Goal: Information Seeking & Learning: Learn about a topic

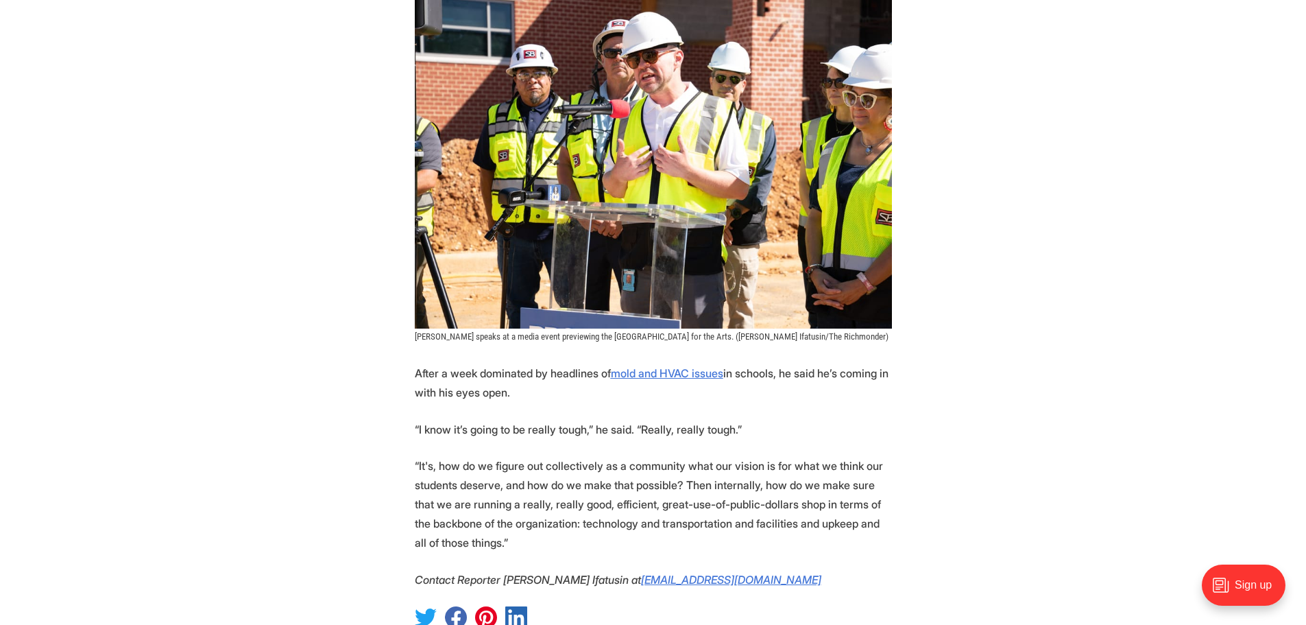
scroll to position [1509, 0]
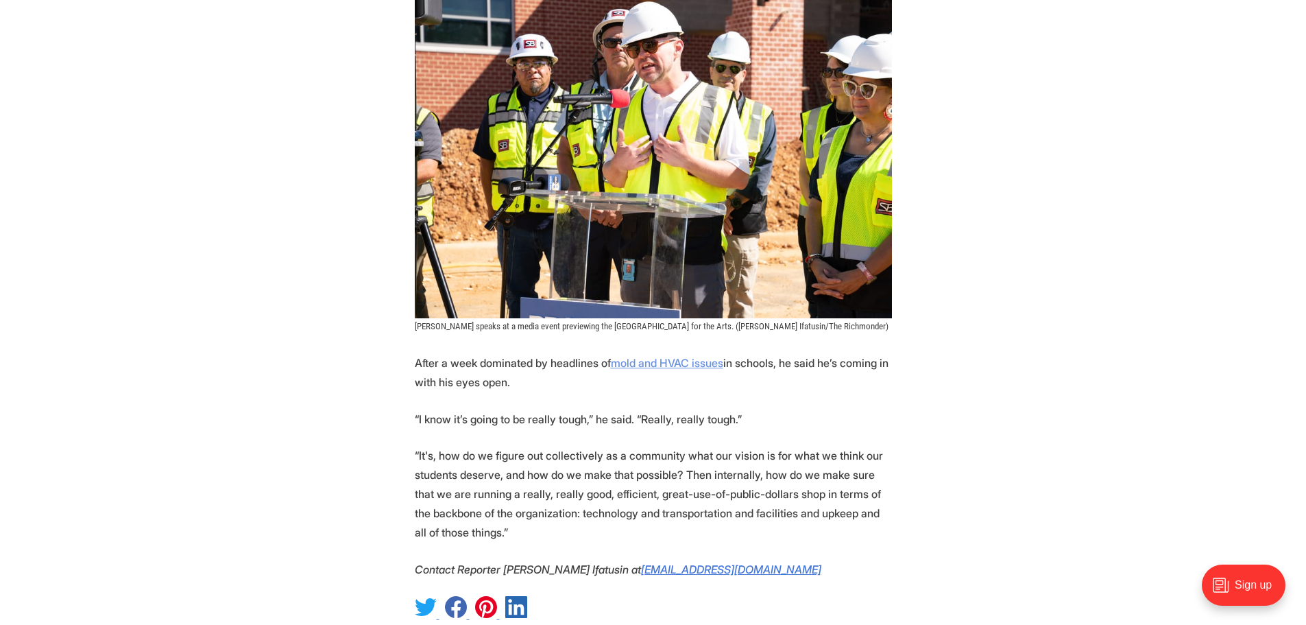
click at [690, 356] on u "mold and HVAC issues" at bounding box center [667, 363] width 112 height 14
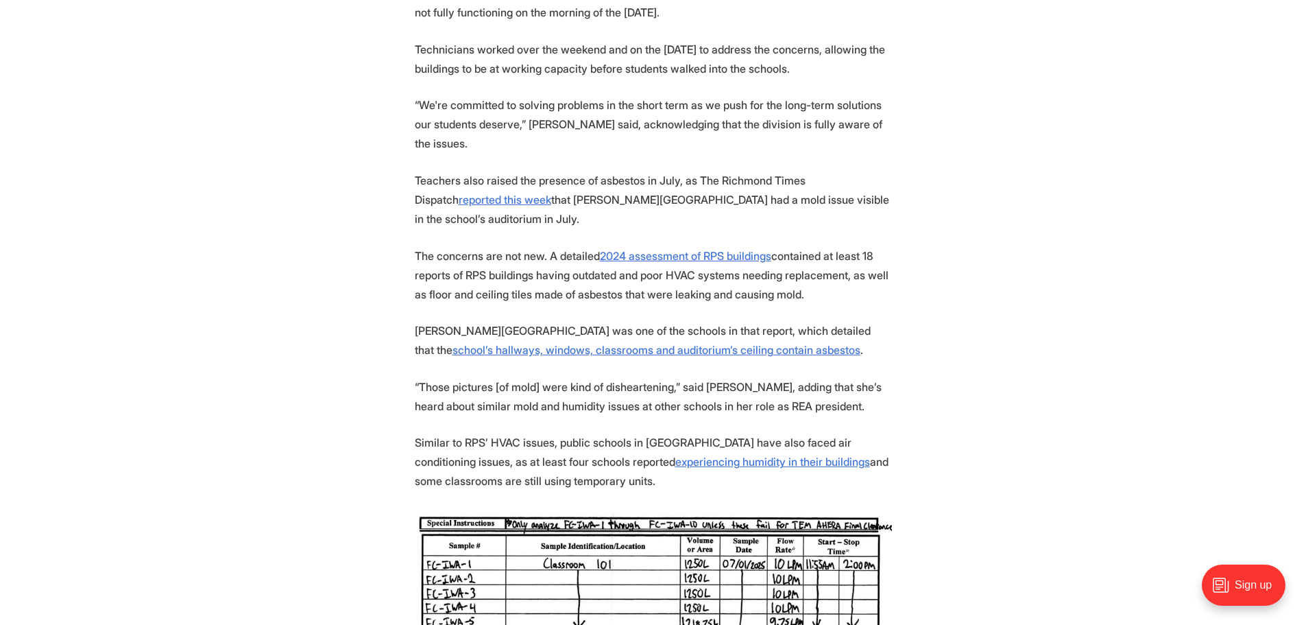
scroll to position [1303, 0]
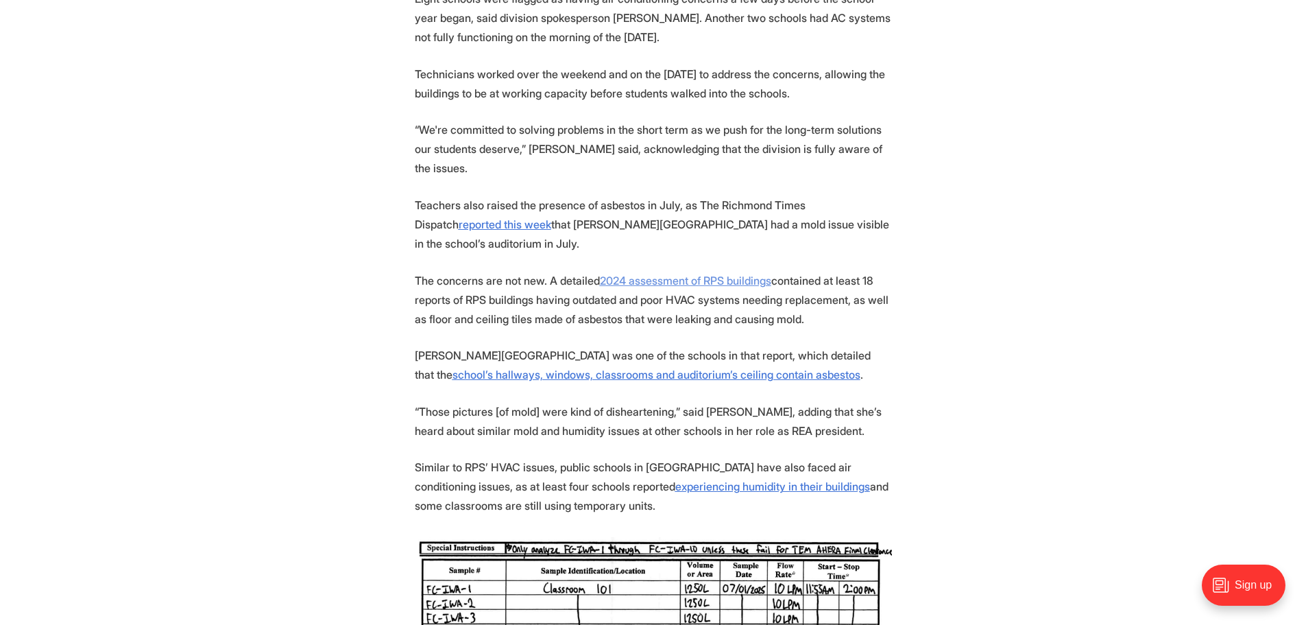
click at [660, 274] on u "2024 assessment of RPS buildings" at bounding box center [685, 281] width 171 height 14
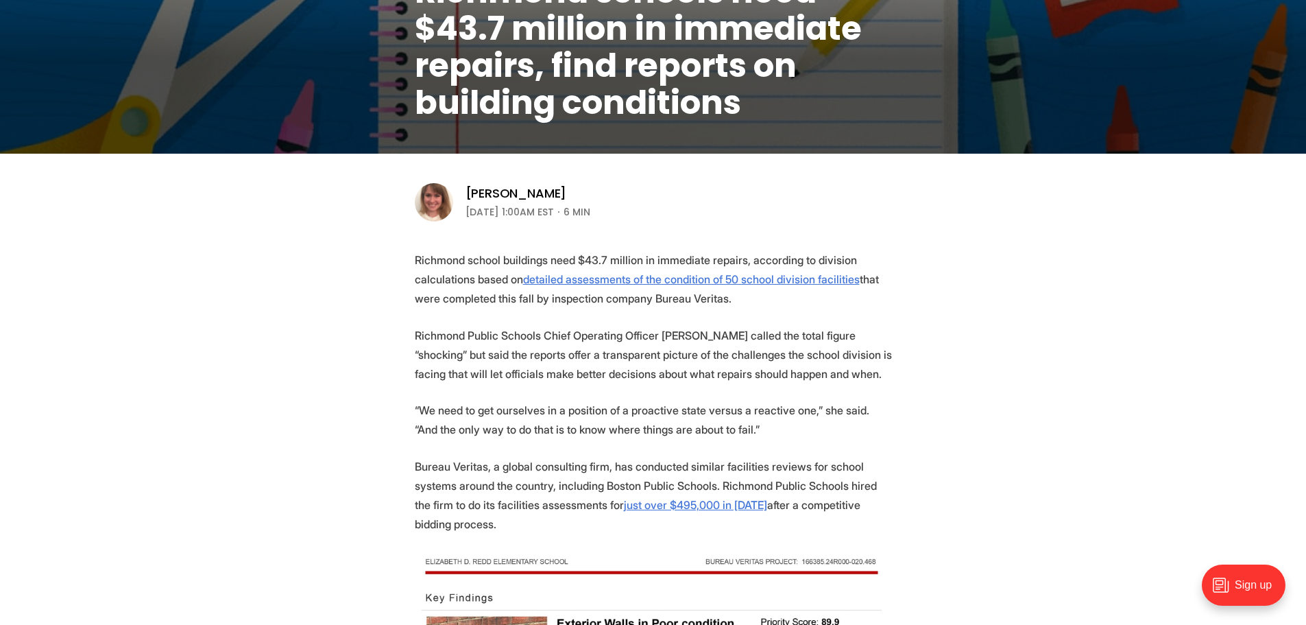
scroll to position [343, 0]
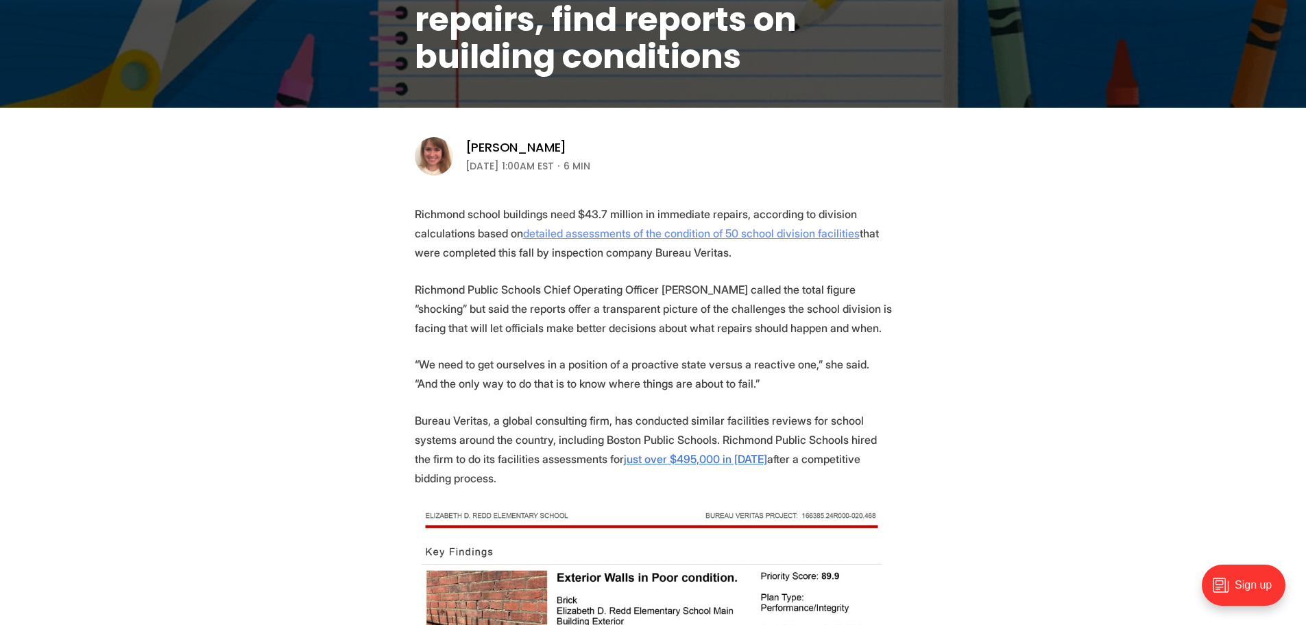
click at [730, 235] on link "detailed assessments of the condition of 50 school division facilities" at bounding box center [691, 233] width 337 height 14
